Goal: Complete application form: Complete application form

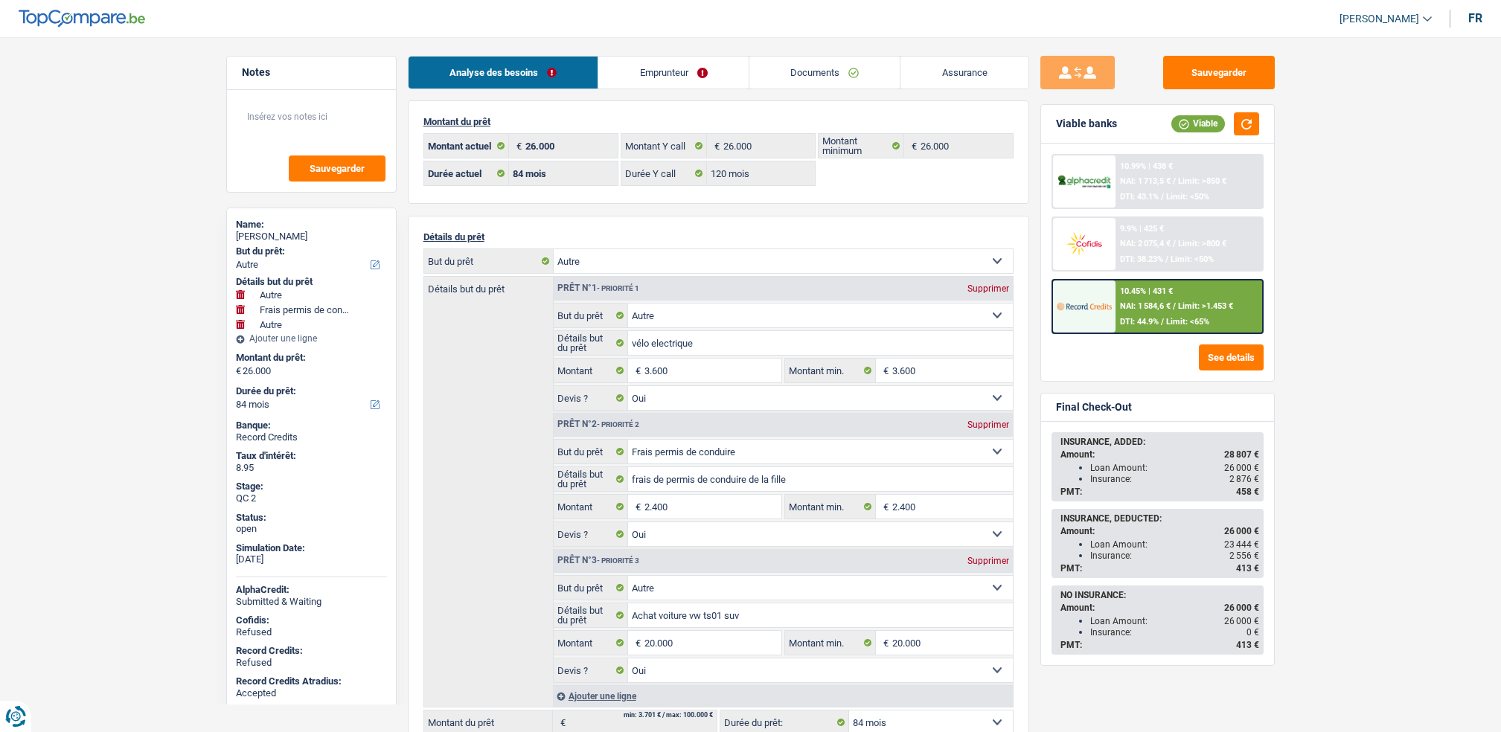
select select "other"
select select "drivingLicense"
select select "other"
select select "84"
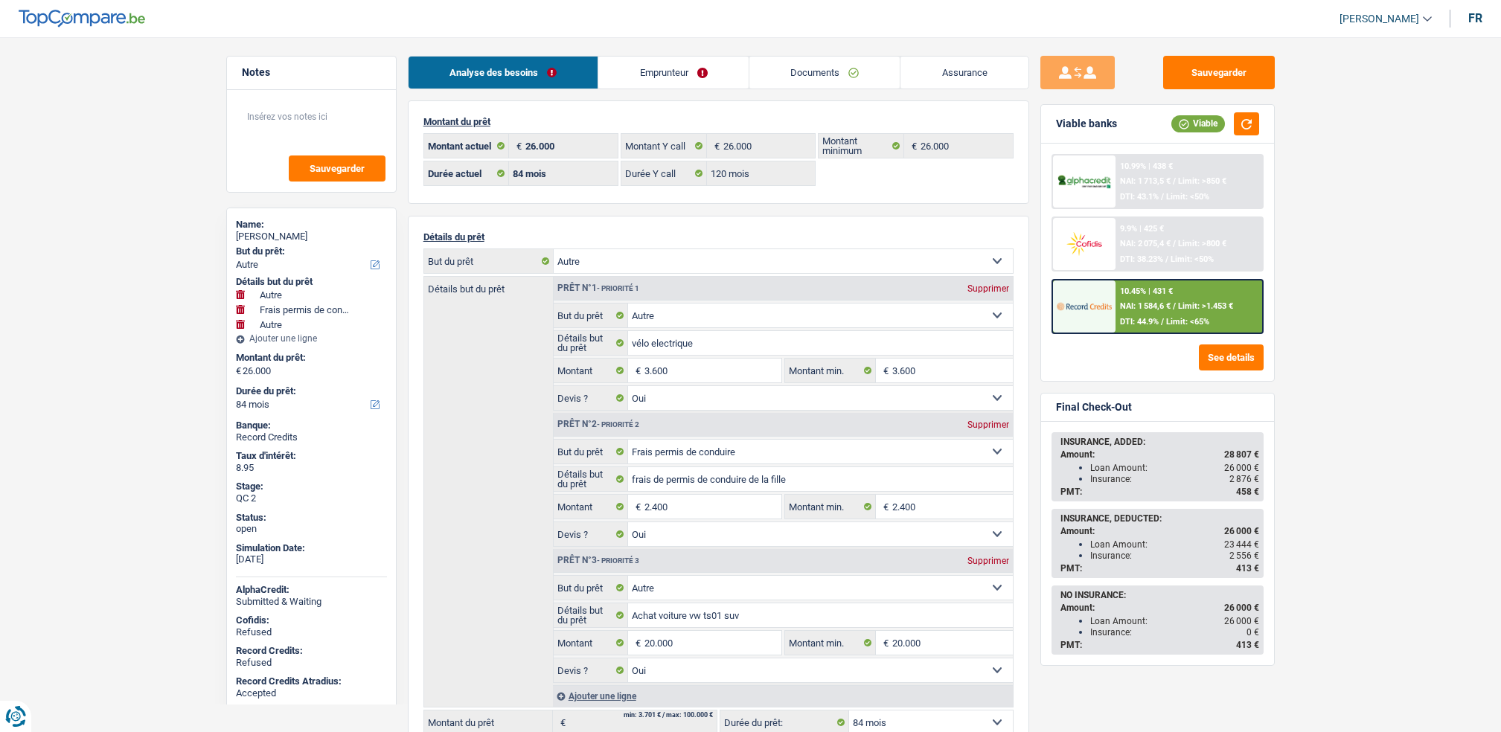
select select "84"
select select "120"
select select "other"
select select "yes"
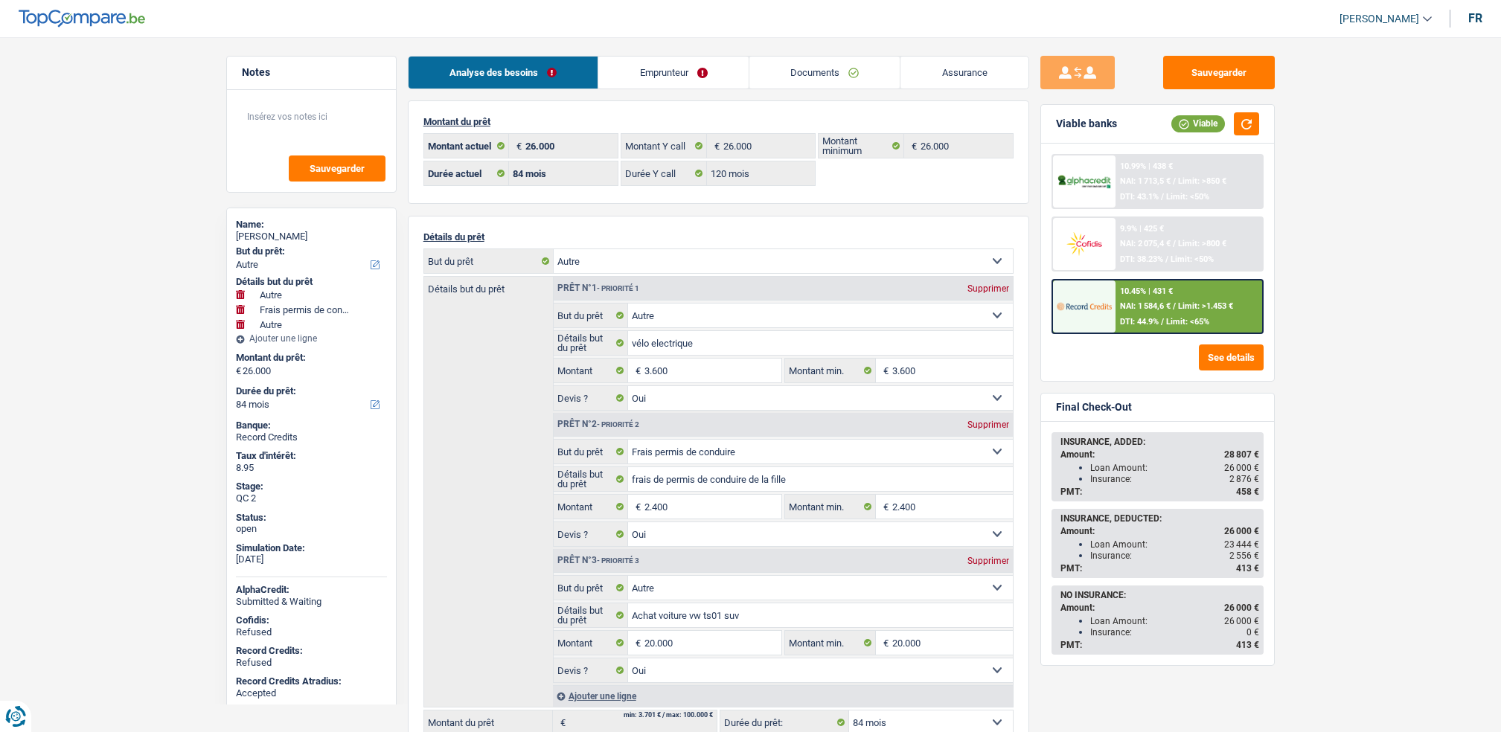
select select "drivingLicense"
select select "yes"
select select "other"
select select "yes"
select select "84"
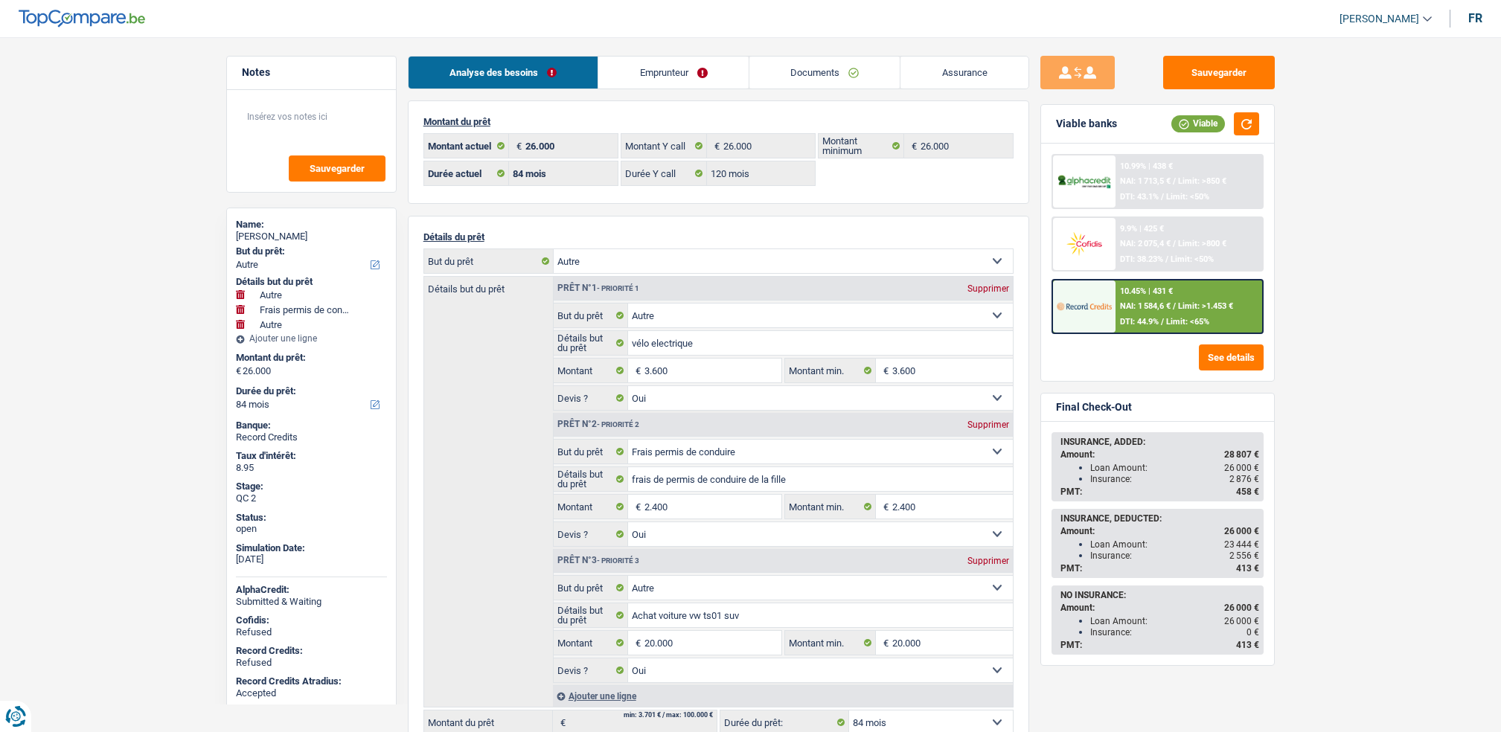
select select "rents"
select select "BE"
select select "cardOrCredit"
click at [623, 80] on link "Emprunteur" at bounding box center [674, 73] width 150 height 32
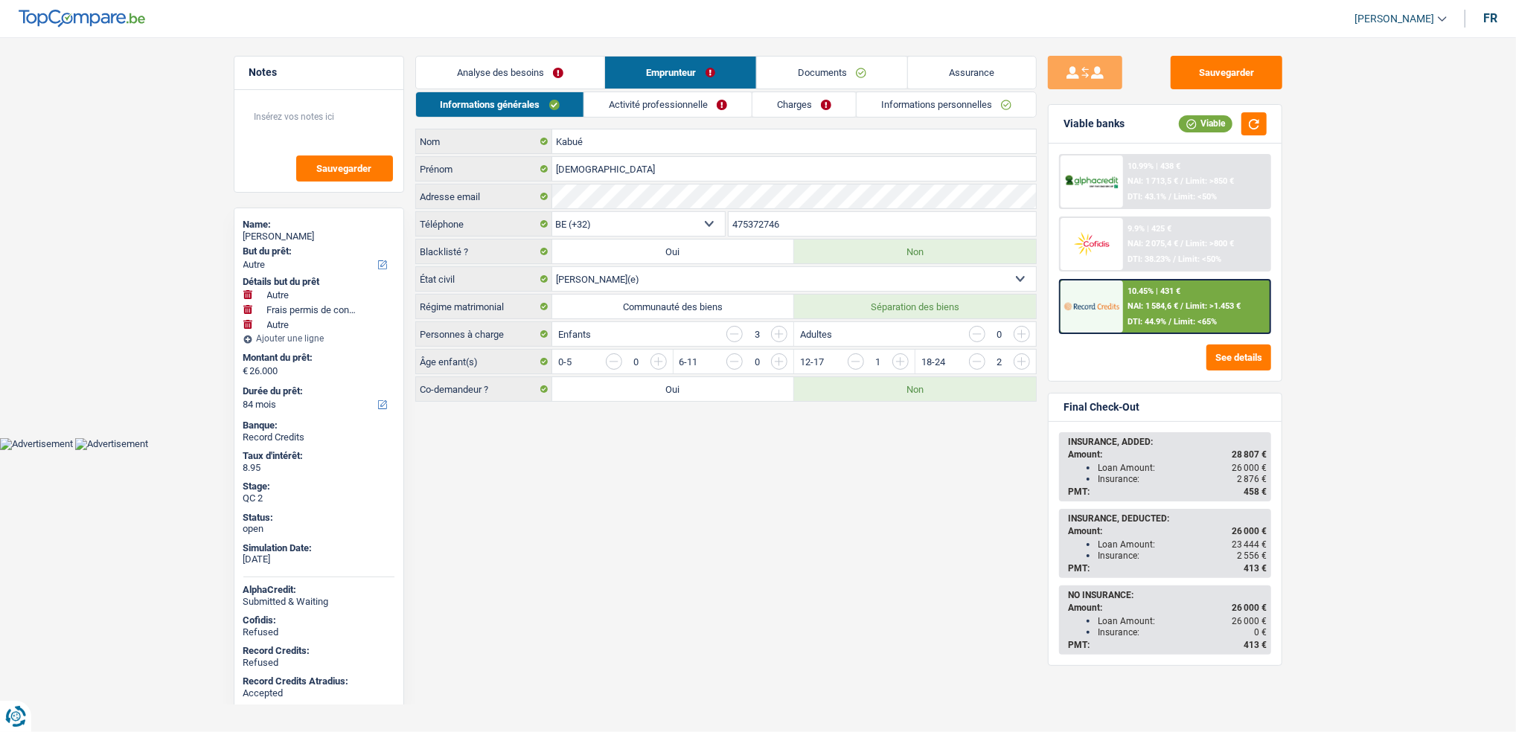
click at [646, 106] on link "Activité professionnelle" at bounding box center [667, 104] width 167 height 25
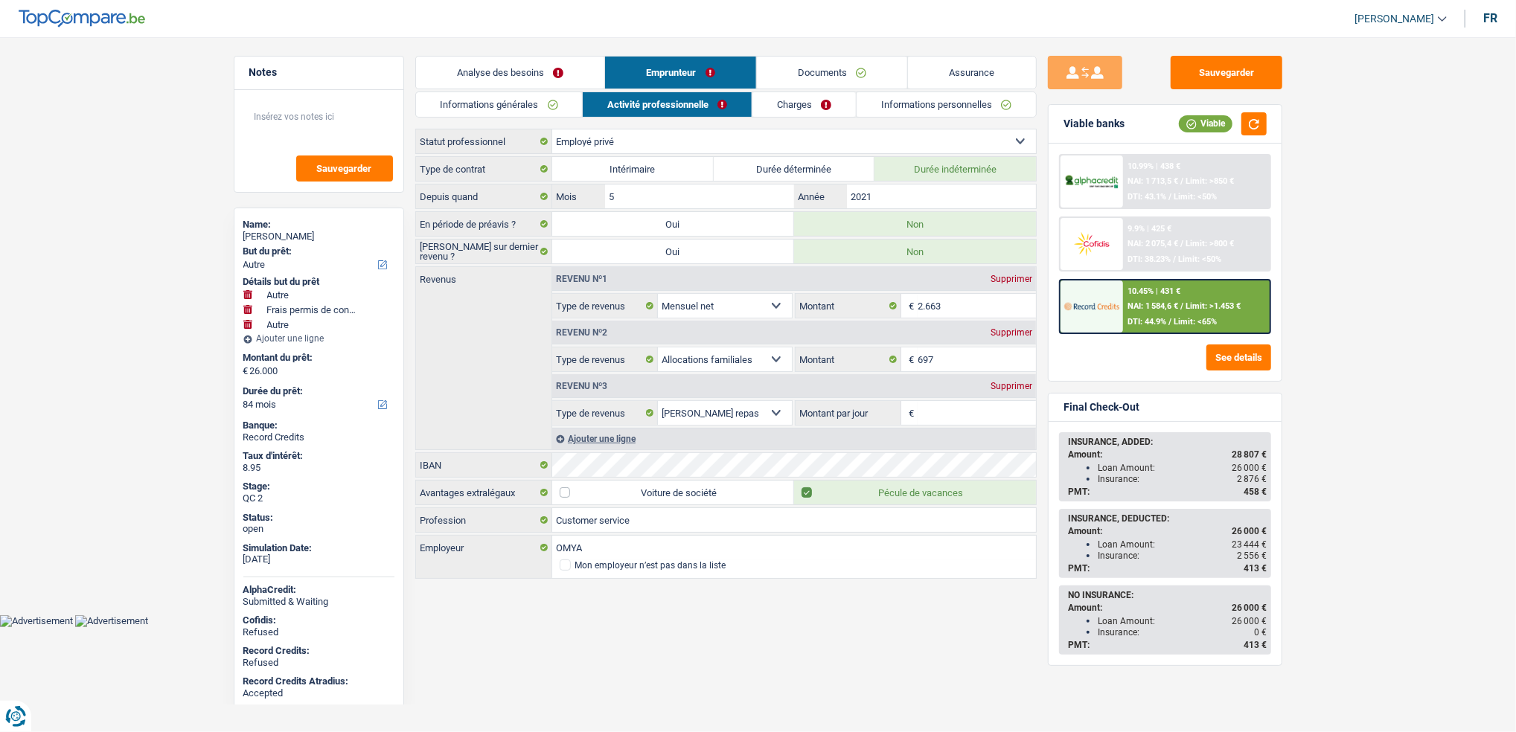
click at [781, 109] on link "Charges" at bounding box center [804, 104] width 103 height 25
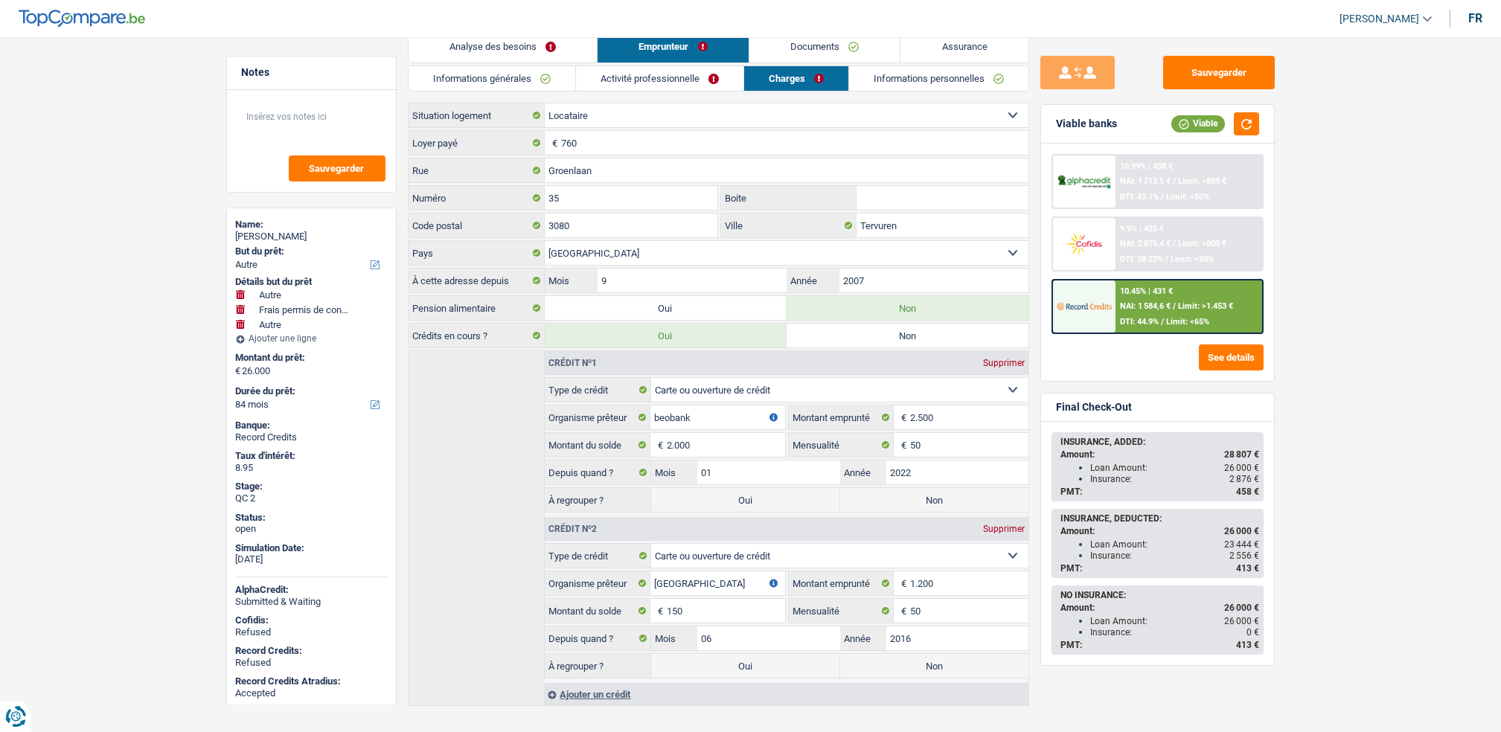
scroll to position [49, 0]
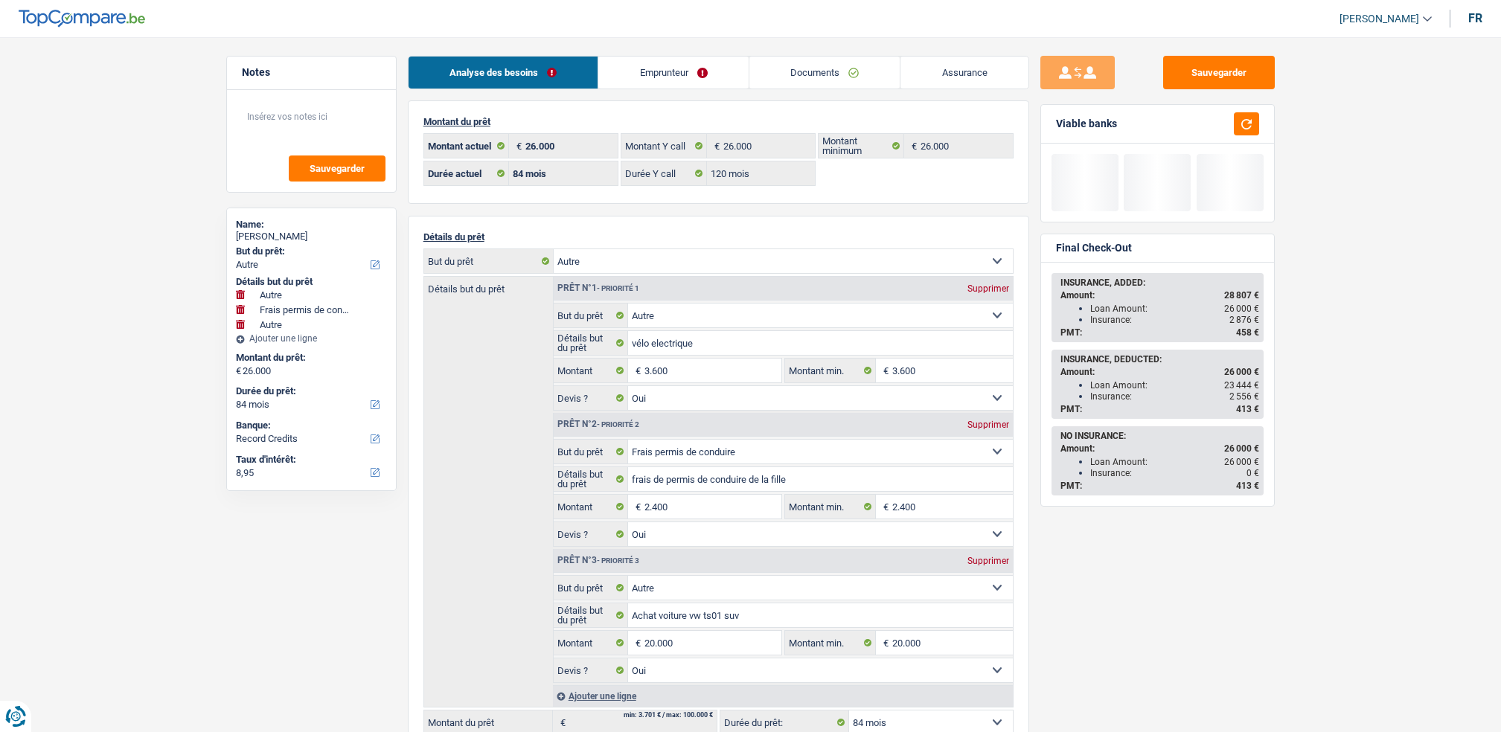
select select "other"
select select "drivingLicense"
select select "other"
select select "84"
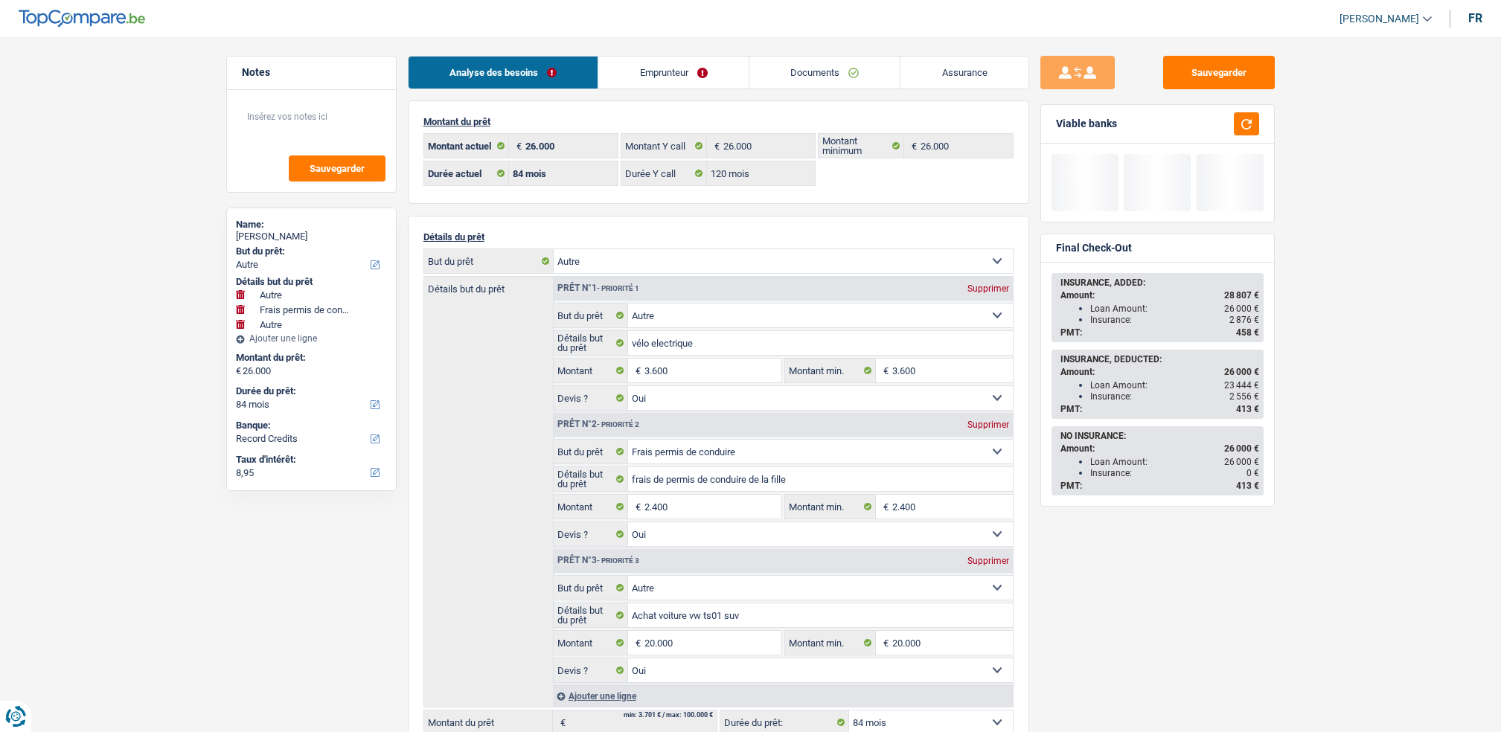
select select "84"
select select "120"
select select "other"
select select "yes"
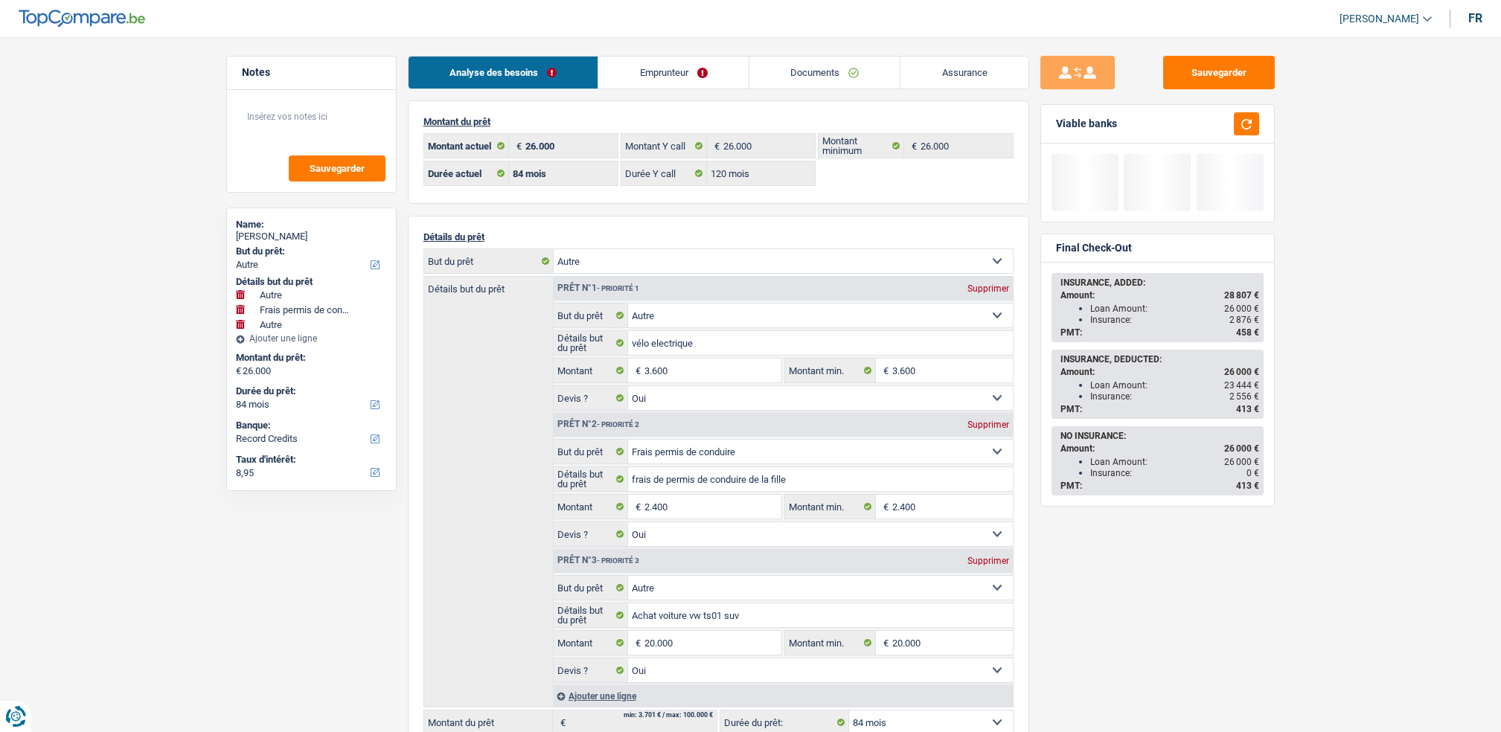
select select "drivingLicense"
select select "yes"
select select "other"
select select "yes"
select select "84"
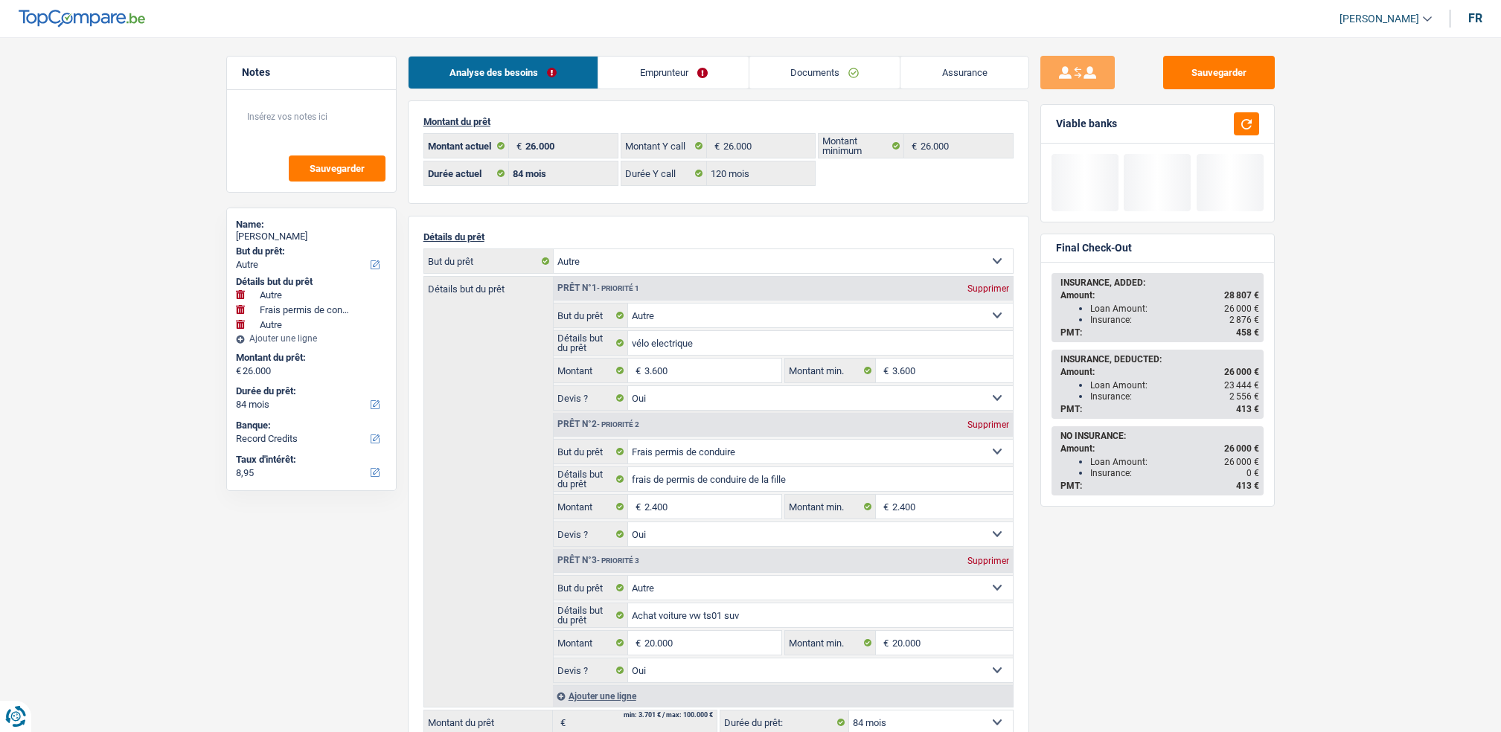
select select "32"
select select "married"
click at [620, 79] on div "Analyse des besoins Emprunteur Documents Assurance Montant du prêt 26.000 € Mon…" at bounding box center [719, 600] width 622 height 1088
click at [622, 74] on link "Emprunteur" at bounding box center [674, 73] width 150 height 32
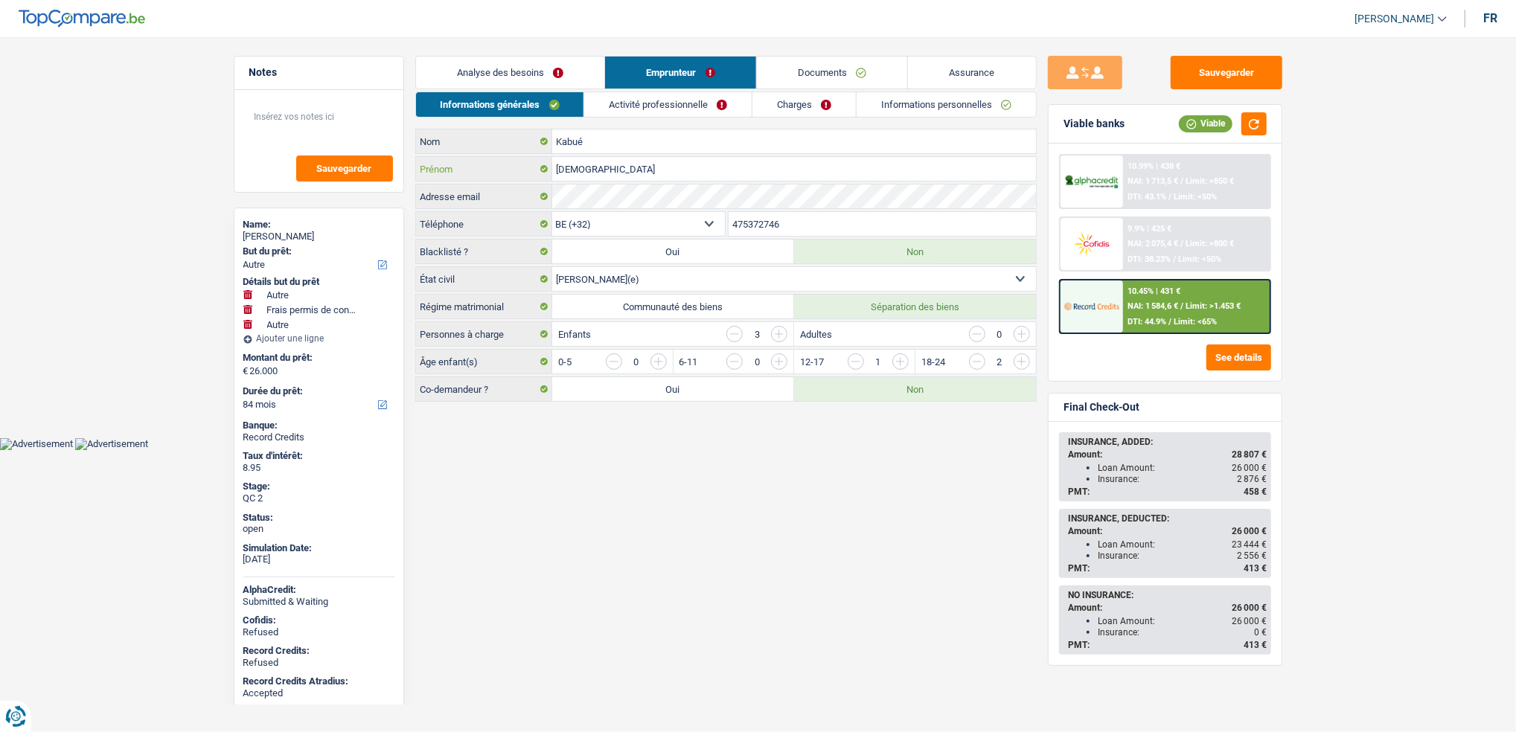
click at [578, 170] on input "[DEMOGRAPHIC_DATA]" at bounding box center [794, 169] width 484 height 24
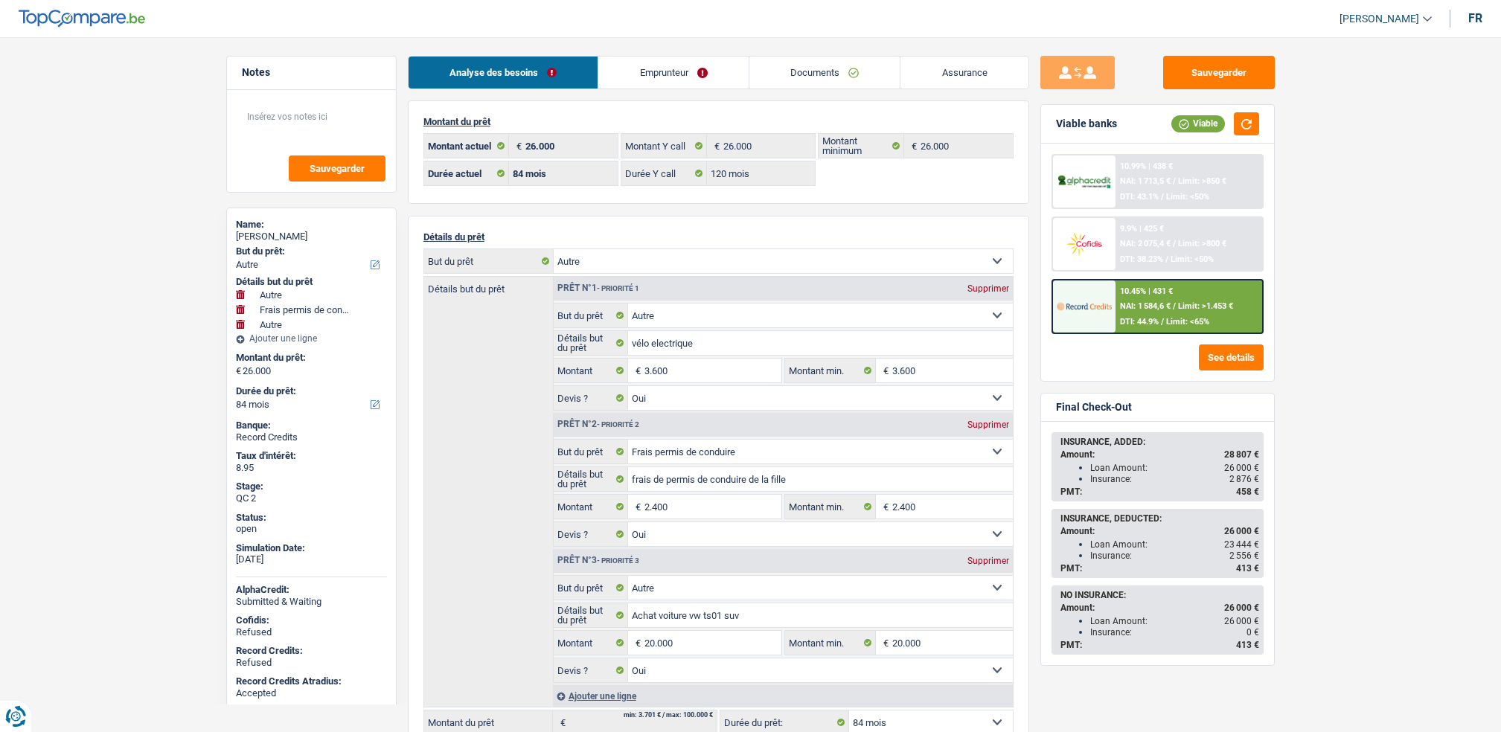
select select "other"
select select "drivingLicense"
select select "other"
select select "84"
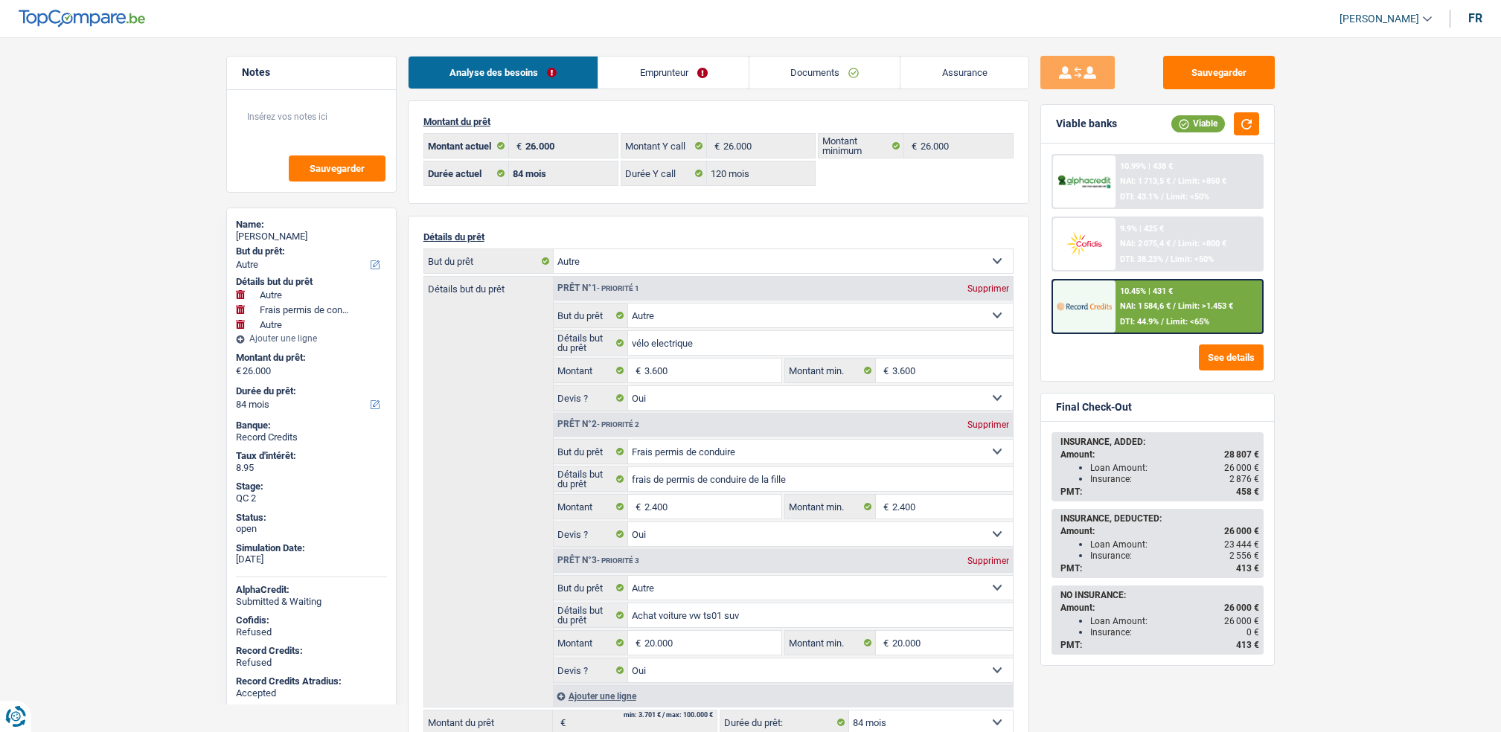
select select "84"
select select "120"
select select "other"
select select "yes"
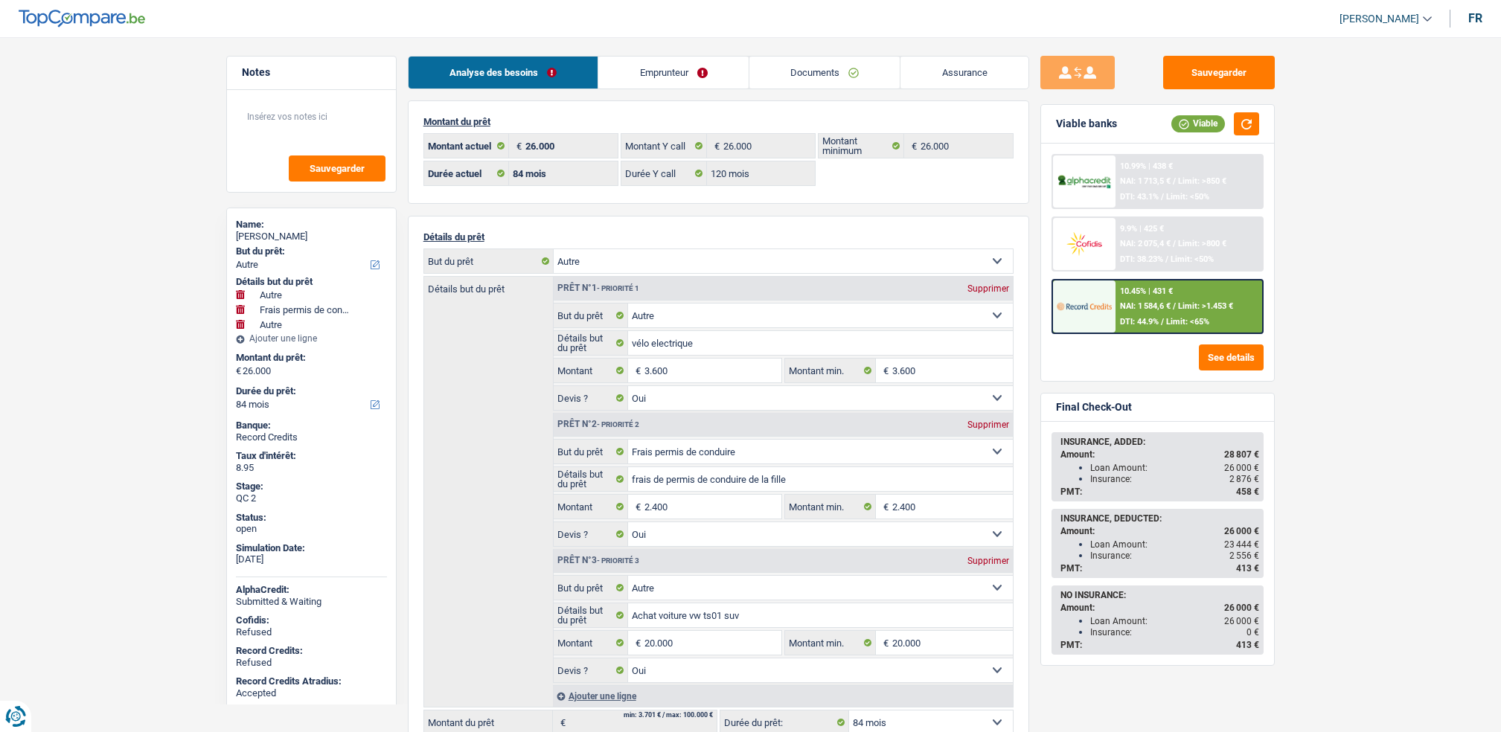
select select "drivingLicense"
select select "yes"
select select "other"
select select "yes"
select select "84"
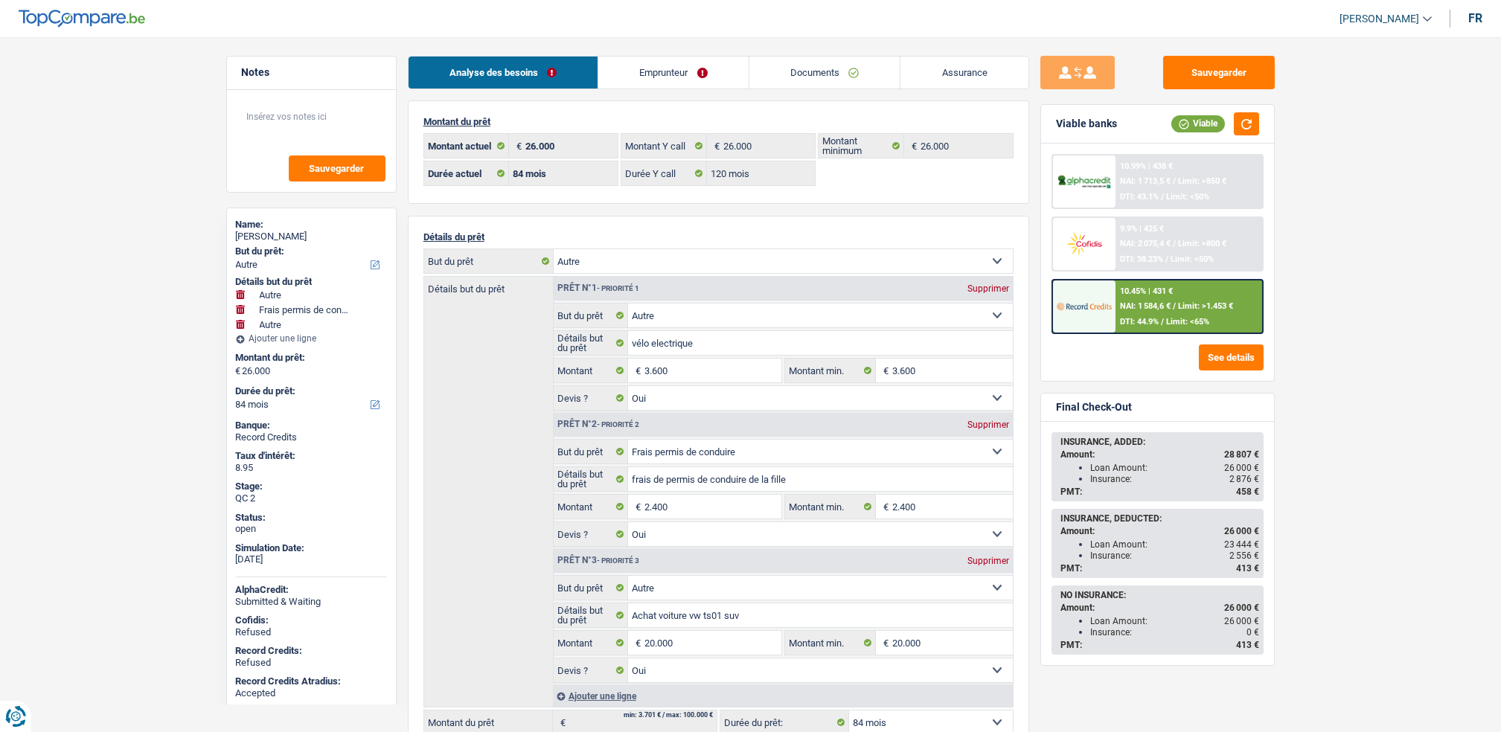
drag, startPoint x: 692, startPoint y: 92, endPoint x: 688, endPoint y: 74, distance: 18.2
click at [692, 92] on div "Analyse des besoins Emprunteur Documents Assurance Montant du prêt 26.000 € Mon…" at bounding box center [719, 600] width 622 height 1088
click at [688, 74] on link "Emprunteur" at bounding box center [674, 73] width 150 height 32
